Goal: Information Seeking & Learning: Learn about a topic

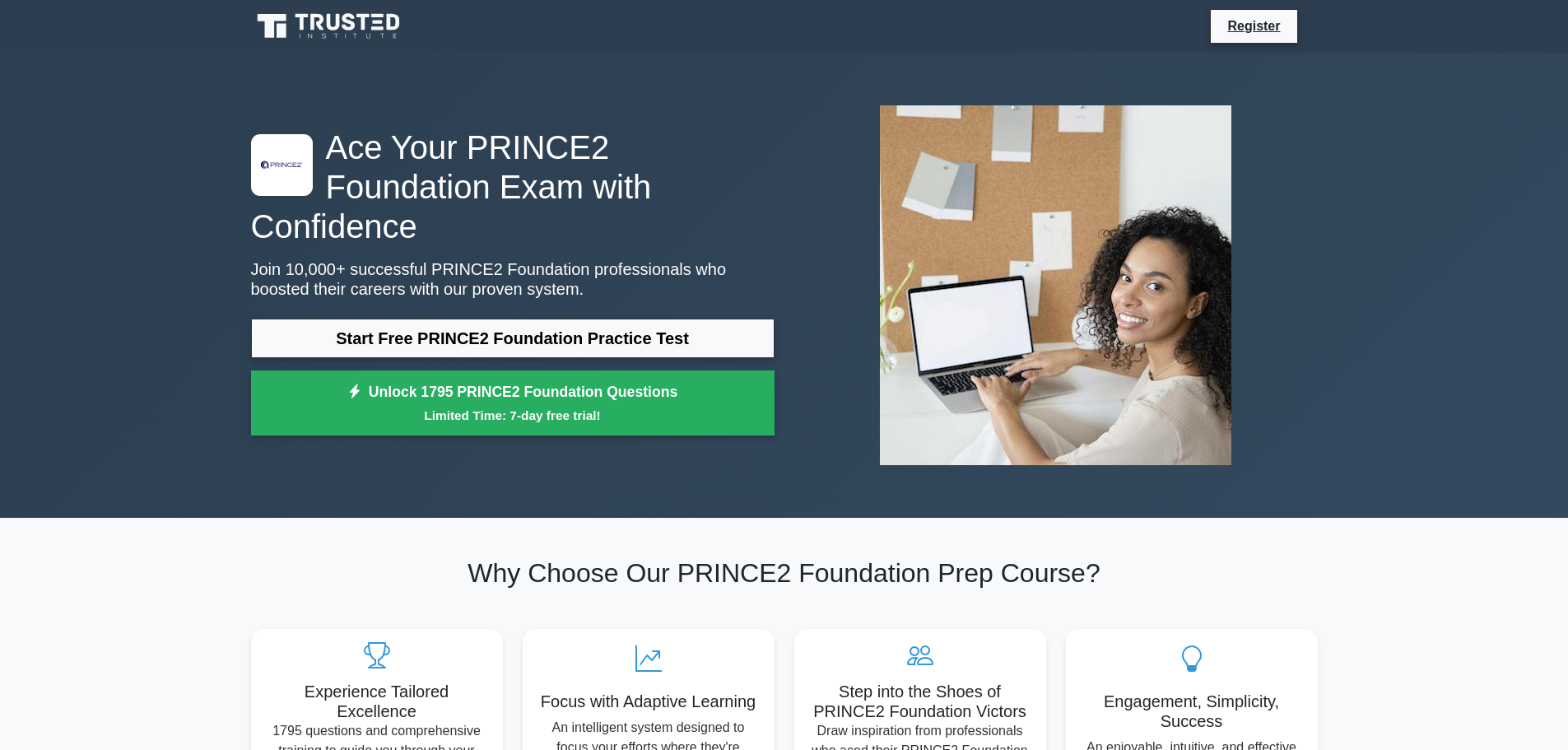
scroll to position [82, 0]
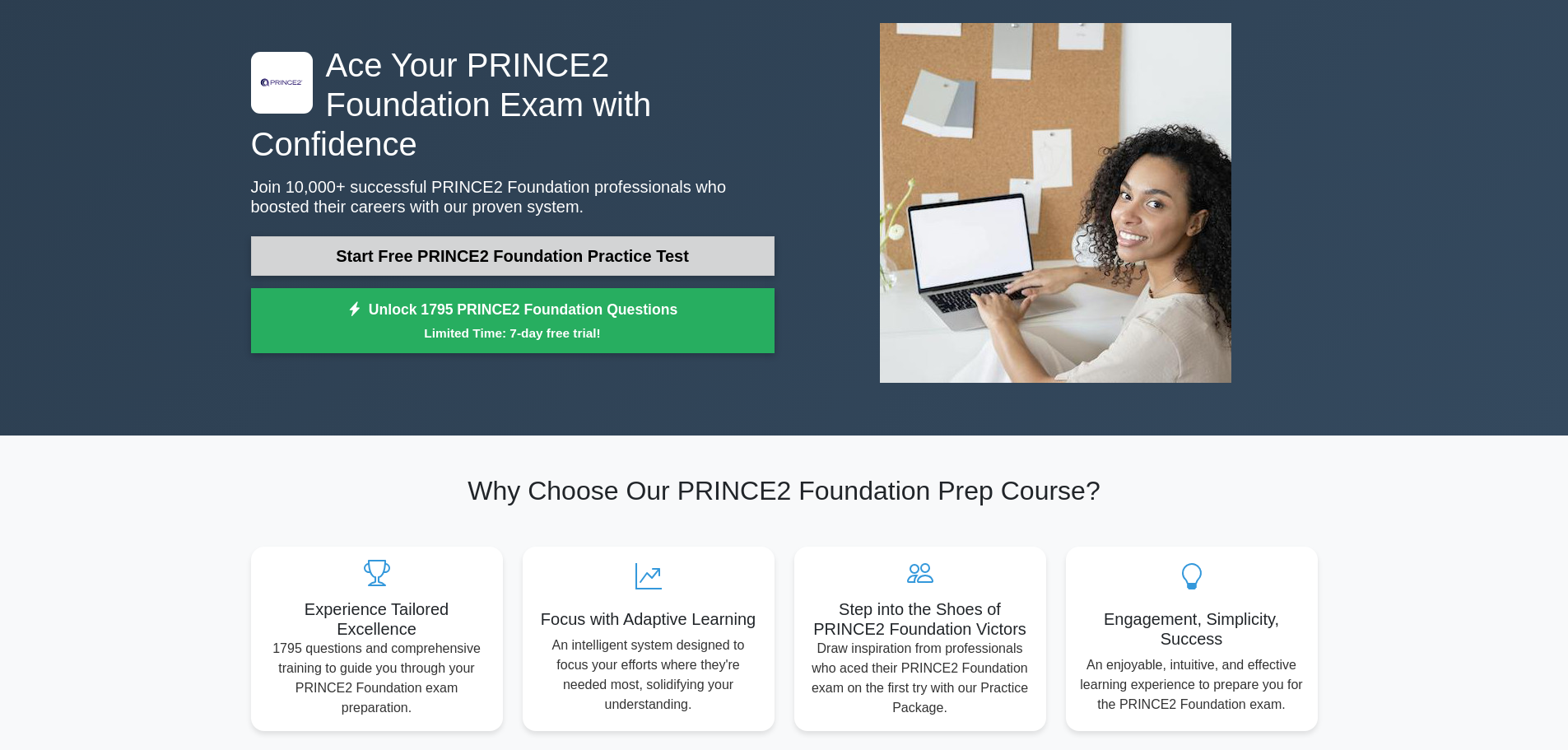
click at [490, 237] on link "Start Free PRINCE2 Foundation Practice Test" at bounding box center [513, 256] width 524 height 39
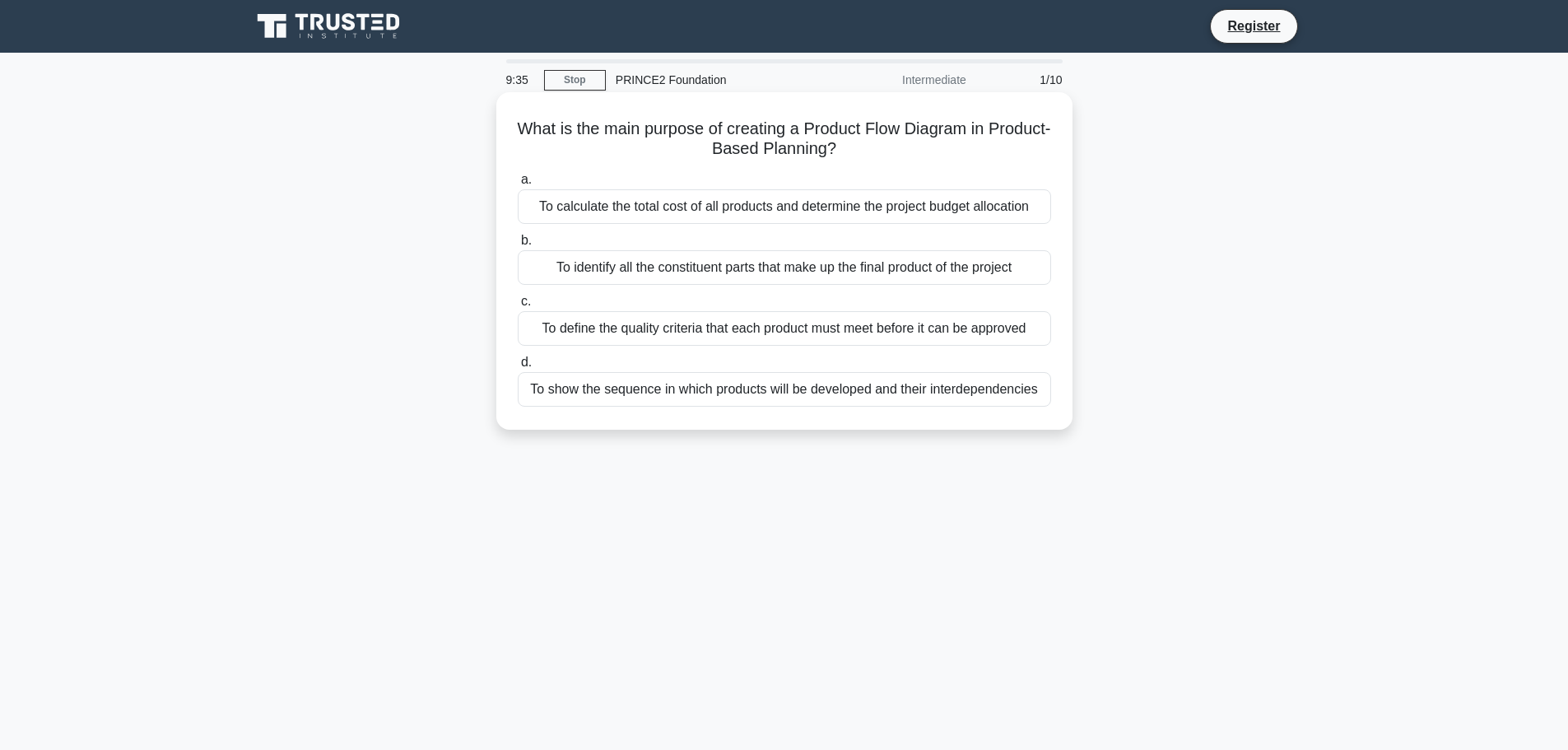
click at [737, 397] on div "To show the sequence in which products will be developed and their interdepende…" at bounding box center [785, 389] width 533 height 35
click at [518, 368] on input "d. To show the sequence in which products will be developed and their interdepe…" at bounding box center [518, 362] width 0 height 10
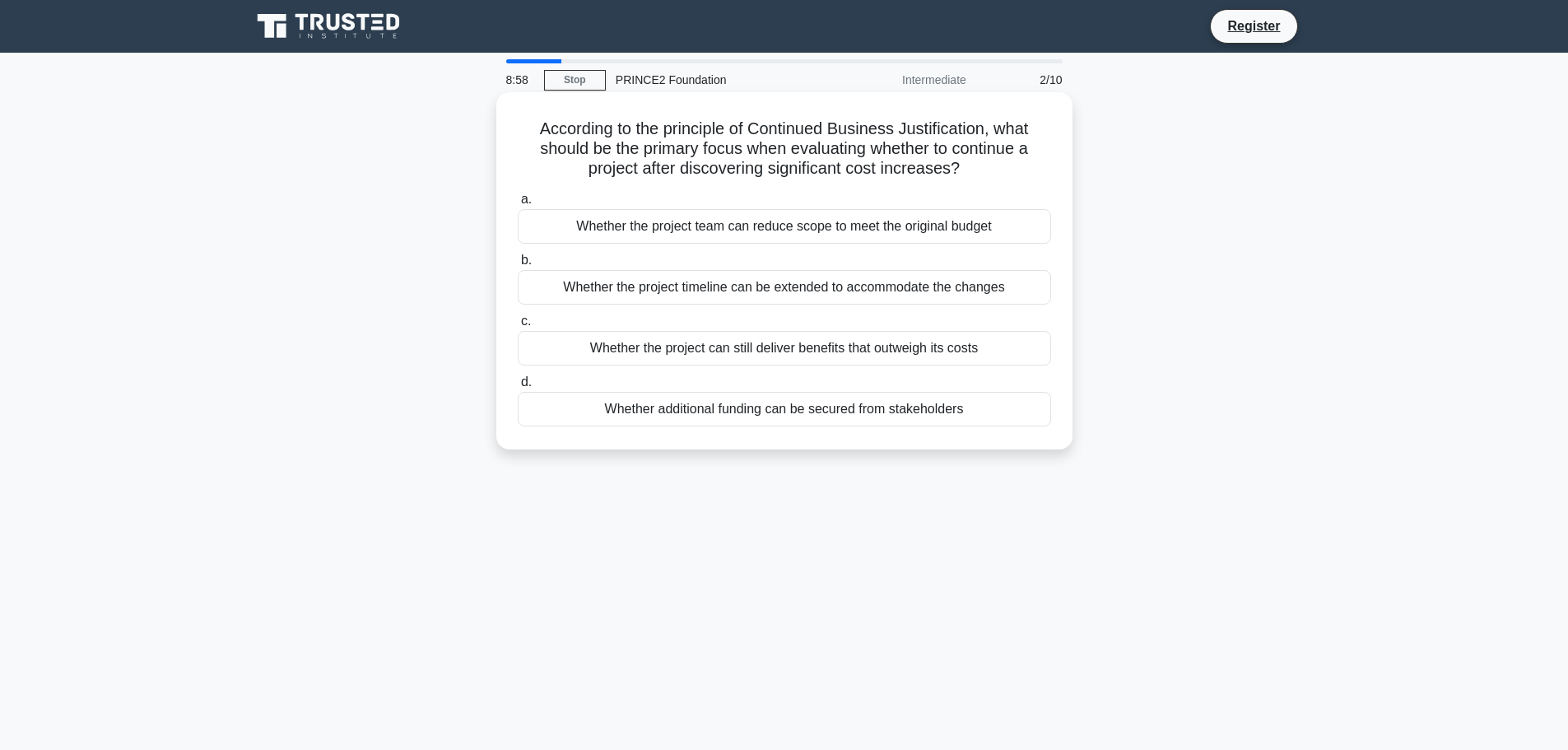
click at [773, 234] on div "Whether the project team can reduce scope to meet the original budget" at bounding box center [785, 226] width 533 height 35
click at [518, 205] on input "a. Whether the project team can reduce scope to meet the original budget" at bounding box center [518, 199] width 0 height 10
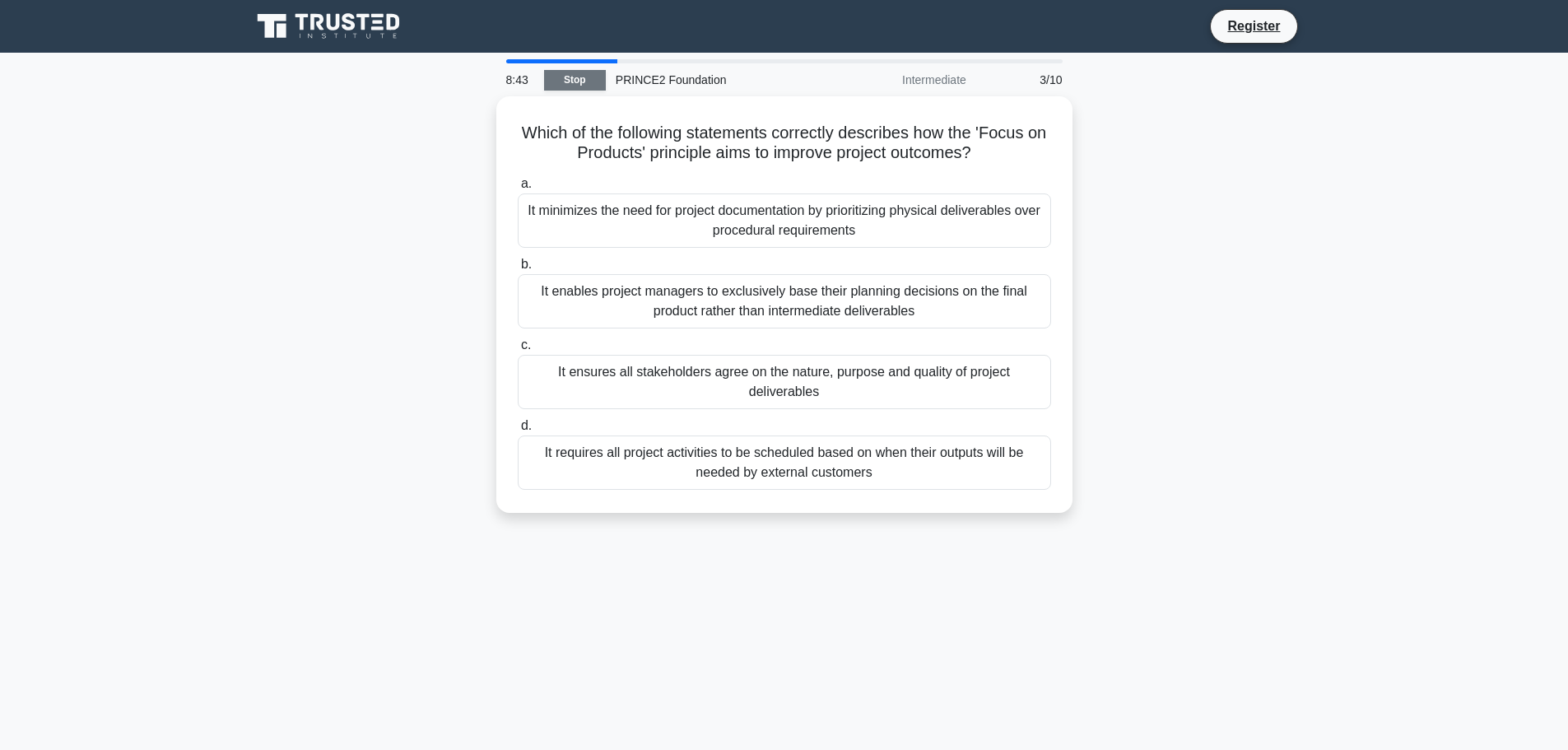
click at [580, 84] on link "Stop" at bounding box center [575, 80] width 62 height 21
